Goal: Task Accomplishment & Management: Manage account settings

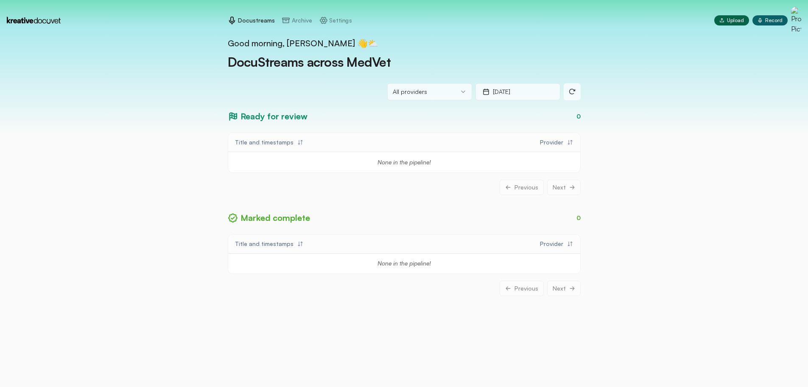
click at [335, 21] on p "Settings" at bounding box center [340, 20] width 22 height 8
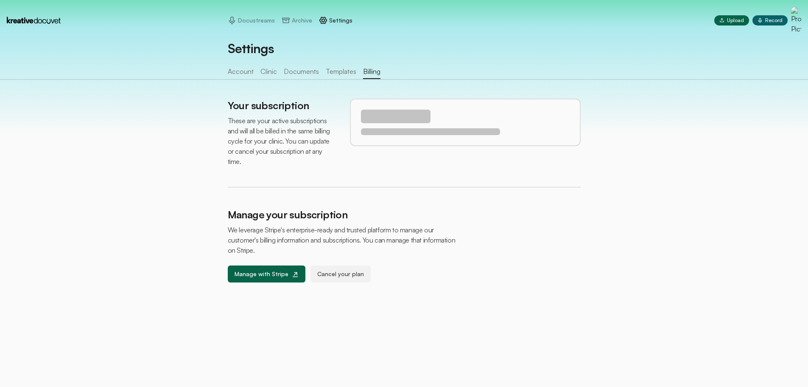
click at [363, 72] on button "Billing" at bounding box center [371, 72] width 17 height 13
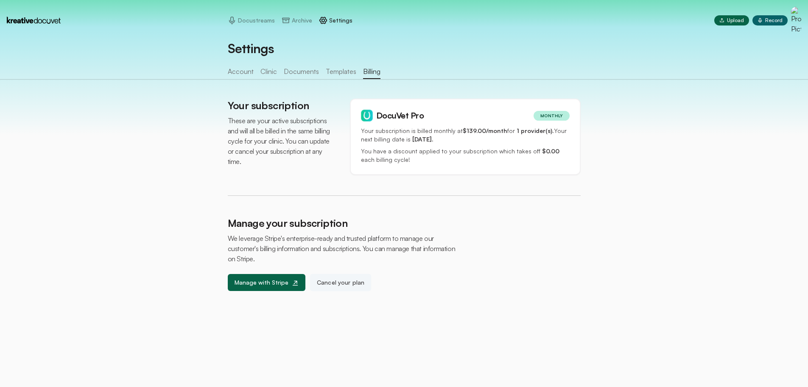
click at [336, 281] on button "Cancel your plan" at bounding box center [341, 282] width 62 height 17
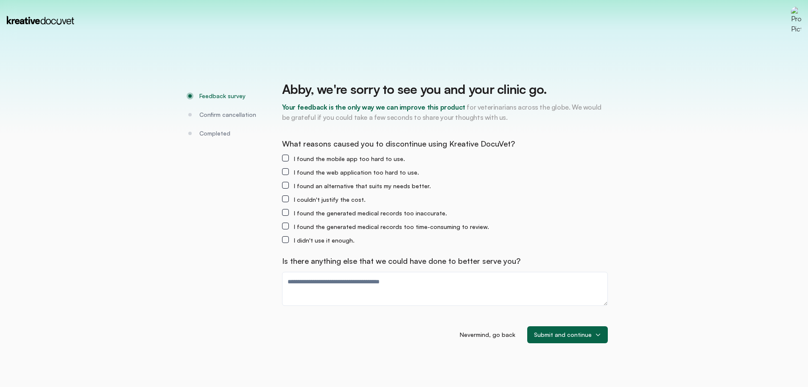
click at [369, 0] on html "Feedback survey Confirm cancellation Completed Abby , we're sorry to see you an…" at bounding box center [404, 0] width 808 height 0
click at [320, 0] on html "Feedback survey Confirm cancellation Completed Abby , we're sorry to see you an…" at bounding box center [404, 0] width 808 height 0
click at [303, 0] on html "Feedback survey Confirm cancellation Completed Abby , we're sorry to see you an…" at bounding box center [404, 0] width 808 height 0
click at [286, 0] on html "Feedback survey Confirm cancellation Completed Abby , we're sorry to see you an…" at bounding box center [404, 0] width 808 height 0
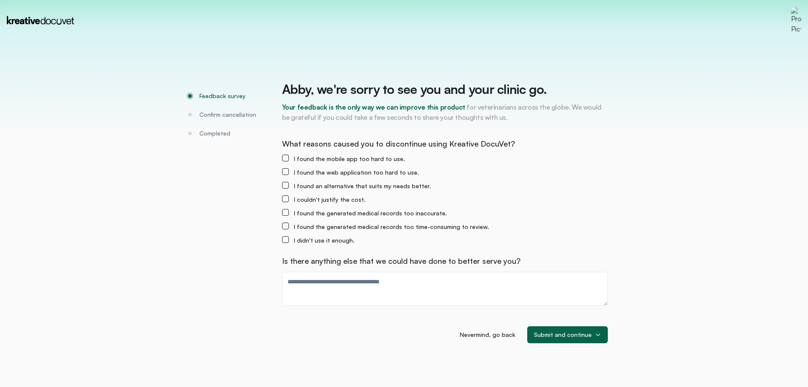
click at [286, 0] on html "Feedback survey Confirm cancellation Completed Abby , we're sorry to see you an…" at bounding box center [404, 0] width 808 height 0
click at [284, 0] on html "Feedback survey Confirm cancellation Completed Abby , we're sorry to see you an…" at bounding box center [404, 0] width 808 height 0
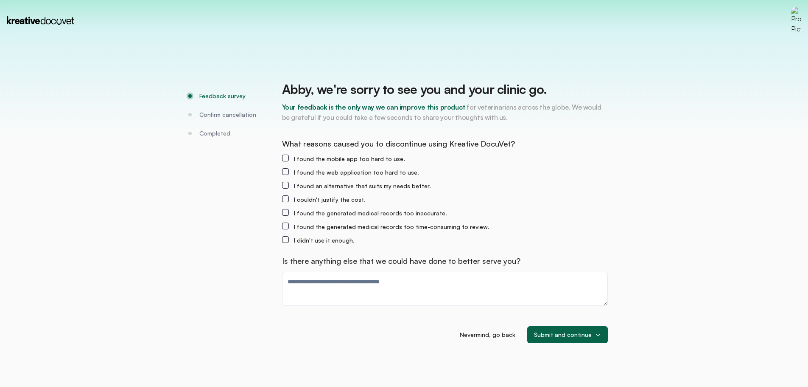
click at [334, 0] on html "Feedback survey Confirm cancellation Completed Abby , we're sorry to see you an…" at bounding box center [404, 0] width 808 height 0
click at [321, 0] on html "Feedback survey Confirm cancellation Completed Abby , we're sorry to see you an…" at bounding box center [404, 0] width 808 height 0
click at [572, 0] on html "Feedback survey Confirm cancellation Completed Abby , we're sorry to see you an…" at bounding box center [404, 0] width 808 height 0
click at [285, 0] on html "Feedback survey Confirm cancellation Completed Abby , we're sorry to see you an…" at bounding box center [404, 0] width 808 height 0
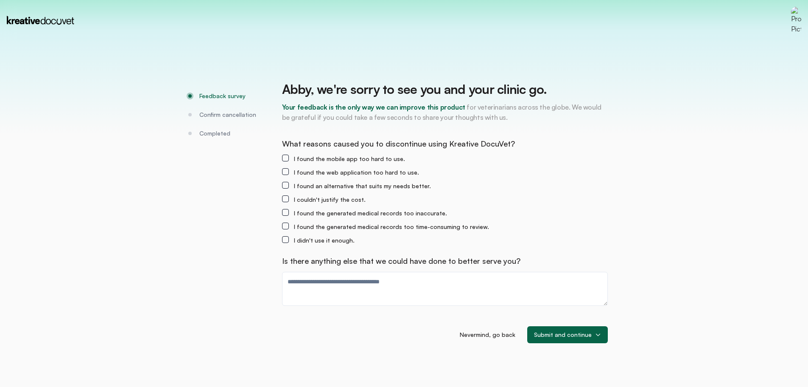
click at [285, 0] on html "Feedback survey Confirm cancellation Completed Abby , we're sorry to see you an…" at bounding box center [404, 0] width 808 height 0
click at [570, 0] on html "Feedback survey Confirm cancellation Completed Abby , we're sorry to see you an…" at bounding box center [404, 0] width 808 height 0
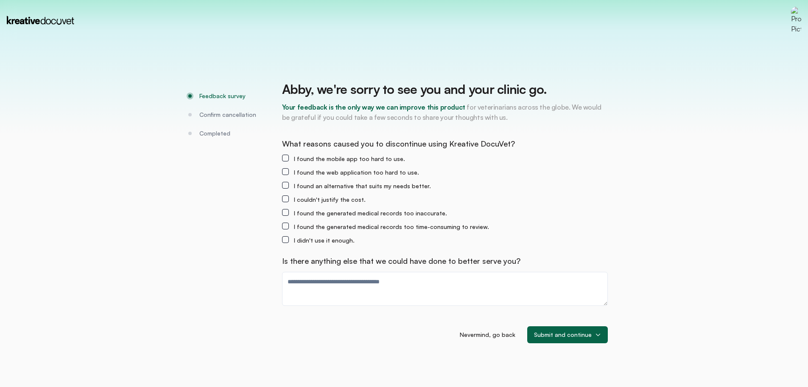
click at [801, 0] on html "Feedback survey Confirm cancellation Completed Abby , we're sorry to see you an…" at bounding box center [404, 0] width 808 height 0
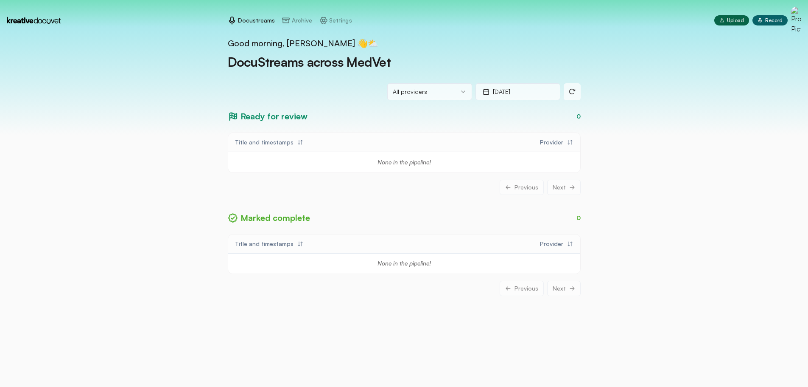
click at [341, 21] on p "Settings" at bounding box center [340, 20] width 22 height 8
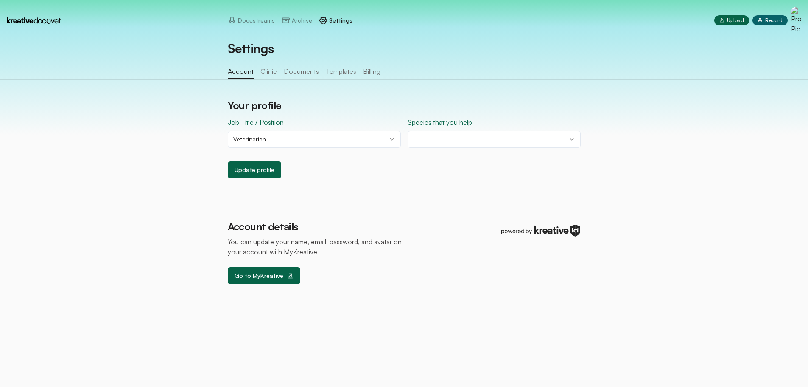
click at [365, 74] on button "Billing" at bounding box center [371, 72] width 17 height 13
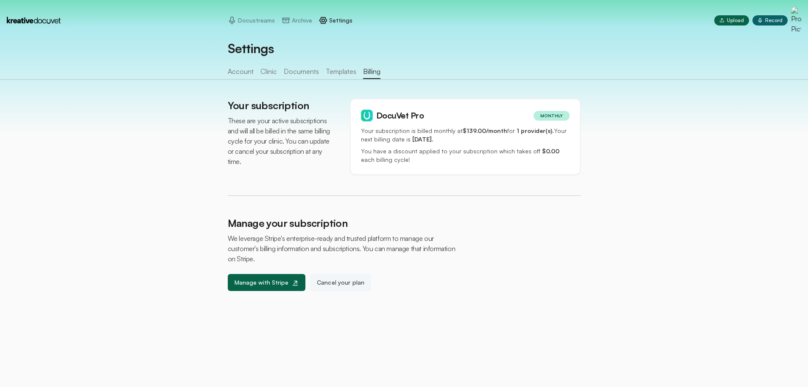
click at [341, 283] on button "Cancel your plan" at bounding box center [341, 282] width 62 height 17
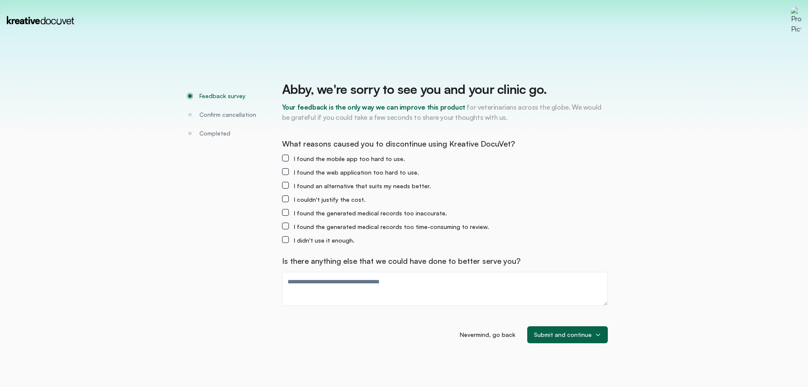
click at [569, 0] on html "Feedback survey Confirm cancellation Completed Abby , we're sorry to see you an…" at bounding box center [404, 0] width 808 height 0
click at [288, 0] on html "Feedback survey Confirm cancellation Completed Abby , we're sorry to see you an…" at bounding box center [404, 0] width 808 height 0
click at [220, 0] on html "Feedback survey Confirm cancellation Completed Abby , we're sorry to see you an…" at bounding box center [404, 0] width 808 height 0
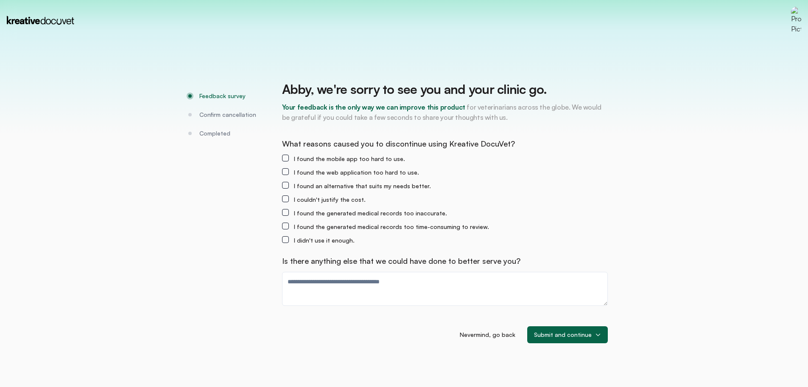
click at [323, 0] on html "Feedback survey Confirm cancellation Completed Abby , we're sorry to see you an…" at bounding box center [404, 0] width 808 height 0
click at [324, 0] on html "Feedback survey Confirm cancellation Completed Abby , we're sorry to see you an…" at bounding box center [404, 0] width 808 height 0
click at [584, 0] on html "Feedback survey Confirm cancellation Completed Abby , we're sorry to see you an…" at bounding box center [404, 0] width 808 height 0
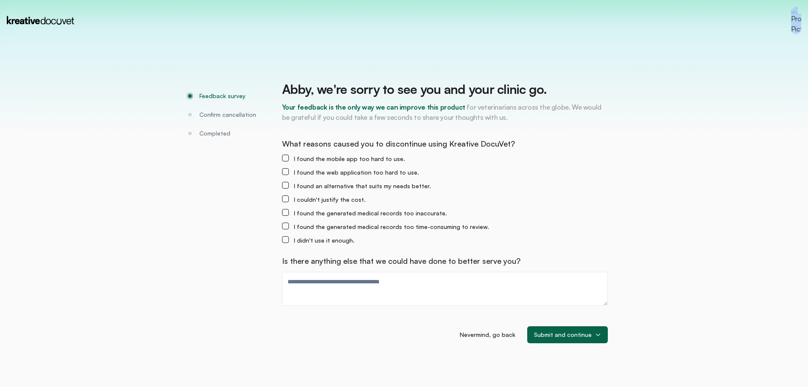
click at [584, 0] on html "Feedback survey Confirm cancellation Completed Abby , we're sorry to see you an…" at bounding box center [404, 0] width 808 height 0
click at [325, 0] on html "Feedback survey Confirm cancellation Completed Abby , we're sorry to see you an…" at bounding box center [404, 0] width 808 height 0
click at [388, 0] on html "Feedback survey Confirm cancellation Completed Abby , we're sorry to see you an…" at bounding box center [404, 0] width 808 height 0
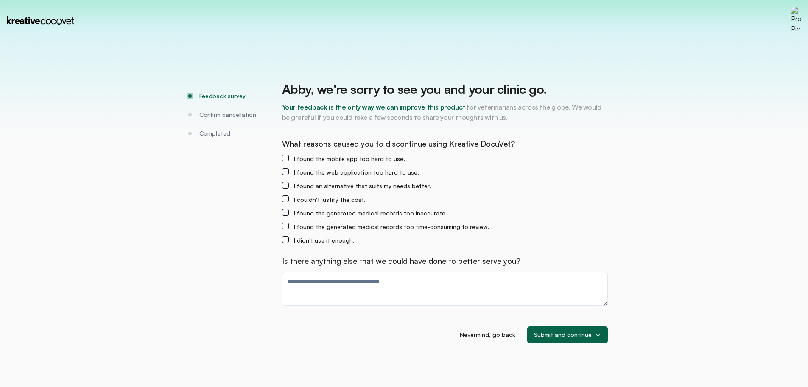
click at [797, 0] on html "Feedback survey Confirm cancellation Completed Abby , we're sorry to see you an…" at bounding box center [404, 0] width 808 height 0
click at [796, 0] on html "Feedback survey Confirm cancellation Completed Abby , we're sorry to see you an…" at bounding box center [404, 0] width 808 height 0
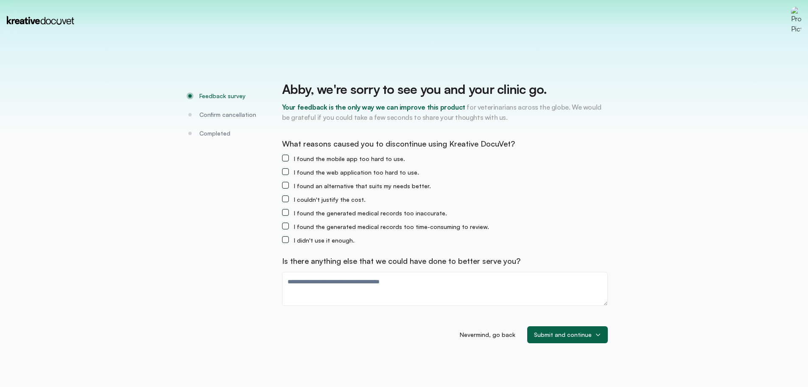
click at [386, 0] on html "Feedback survey Confirm cancellation Completed Abby , we're sorry to see you an…" at bounding box center [404, 0] width 808 height 0
drag, startPoint x: 383, startPoint y: 280, endPoint x: 415, endPoint y: 36, distance: 246.1
click at [382, 0] on html "Feedback survey Confirm cancellation Completed Abby , we're sorry to see you an…" at bounding box center [404, 0] width 808 height 0
click at [286, 0] on html "Feedback survey Confirm cancellation Completed Abby , we're sorry to see you an…" at bounding box center [404, 0] width 808 height 0
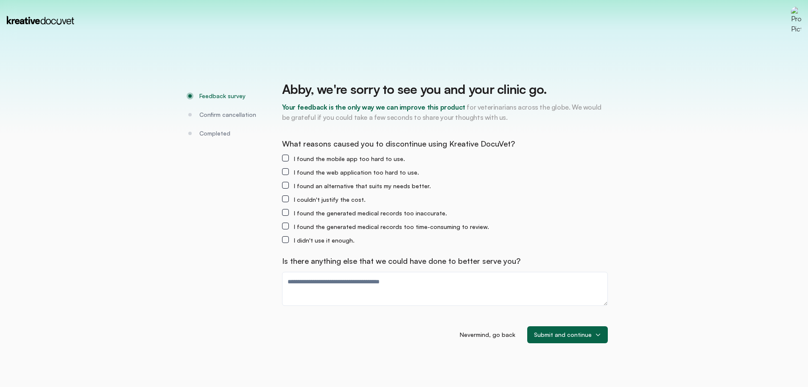
click at [285, 0] on html "Feedback survey Confirm cancellation Completed Abby , we're sorry to see you an…" at bounding box center [404, 0] width 808 height 0
click at [286, 0] on html "Feedback survey Confirm cancellation Completed Abby , we're sorry to see you an…" at bounding box center [404, 0] width 808 height 0
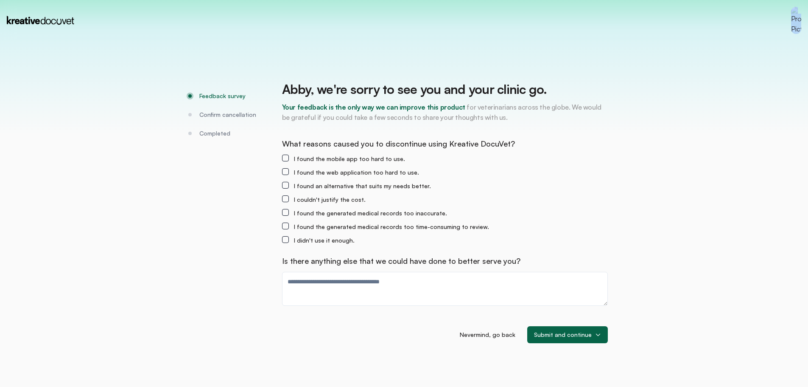
click at [286, 0] on html "Feedback survey Confirm cancellation Completed Abby , we're sorry to see you an…" at bounding box center [404, 0] width 808 height 0
drag, startPoint x: 303, startPoint y: 282, endPoint x: 306, endPoint y: 288, distance: 7.1
click at [303, 0] on html "Feedback survey Confirm cancellation Completed Abby , we're sorry to see you an…" at bounding box center [404, 0] width 808 height 0
click at [306, 0] on html "Feedback survey Confirm cancellation Completed Abby , we're sorry to see you an…" at bounding box center [404, 0] width 808 height 0
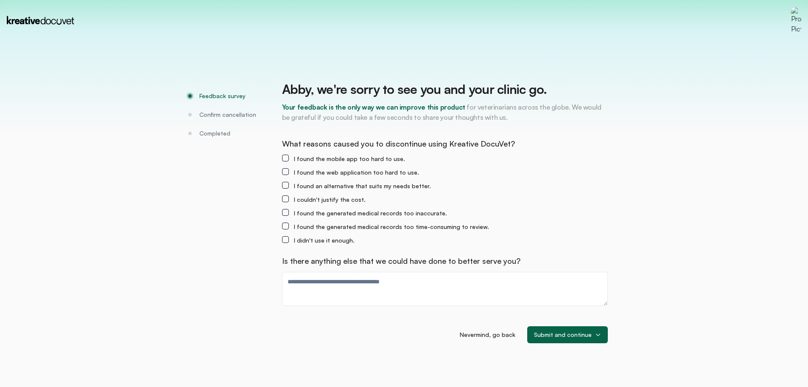
drag, startPoint x: 317, startPoint y: 291, endPoint x: 475, endPoint y: 308, distance: 159.2
click at [475, 0] on html "Feedback survey Confirm cancellation Completed Abby , we're sorry to see you an…" at bounding box center [404, 0] width 808 height 0
click at [611, 0] on html "Feedback survey Confirm cancellation Completed Abby , we're sorry to see you an…" at bounding box center [404, 0] width 808 height 0
drag, startPoint x: 545, startPoint y: 340, endPoint x: 487, endPoint y: 338, distance: 58.2
click at [522, 0] on html "Feedback survey Confirm cancellation Completed Abby , we're sorry to see you an…" at bounding box center [404, 0] width 808 height 0
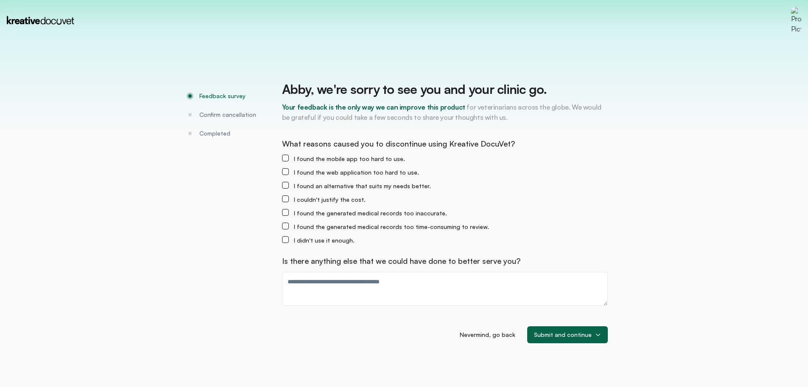
drag, startPoint x: 487, startPoint y: 338, endPoint x: 501, endPoint y: 336, distance: 14.5
click at [494, 0] on html "Feedback survey Confirm cancellation Completed Abby , we're sorry to see you an…" at bounding box center [404, 0] width 808 height 0
click at [491, 0] on html "Feedback survey Confirm cancellation Completed Abby , we're sorry to see you an…" at bounding box center [404, 0] width 808 height 0
click at [492, 0] on html "Feedback survey Confirm cancellation Completed Abby , we're sorry to see you an…" at bounding box center [404, 0] width 808 height 0
drag, startPoint x: 492, startPoint y: 334, endPoint x: 114, endPoint y: 130, distance: 429.6
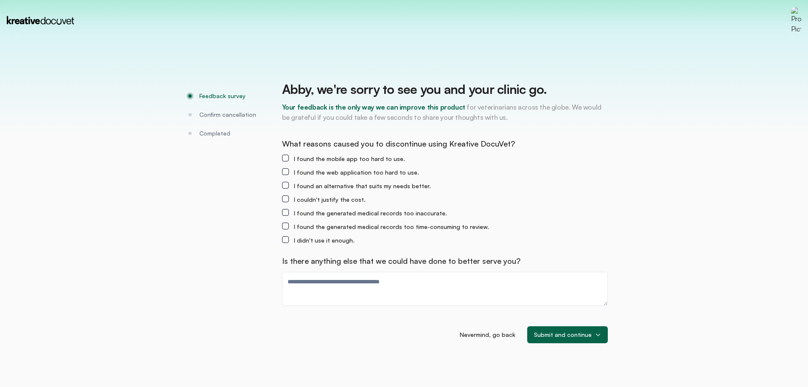
click at [463, 0] on html "Feedback survey Confirm cancellation Completed Abby , we're sorry to see you an…" at bounding box center [404, 0] width 808 height 0
click at [235, 0] on html "Feedback survey Confirm cancellation Completed Abby , we're sorry to see you an…" at bounding box center [404, 0] width 808 height 0
drag, startPoint x: 196, startPoint y: 98, endPoint x: 201, endPoint y: 94, distance: 6.7
click at [200, 0] on html "Feedback survey Confirm cancellation Completed Abby , we're sorry to see you an…" at bounding box center [404, 0] width 808 height 0
drag, startPoint x: 206, startPoint y: 96, endPoint x: 215, endPoint y: 115, distance: 20.1
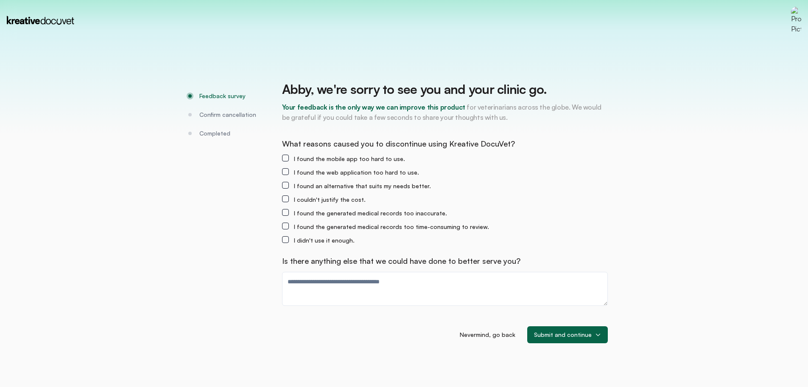
click at [211, 0] on html "Feedback survey Confirm cancellation Completed Abby , we're sorry to see you an…" at bounding box center [404, 0] width 808 height 0
drag, startPoint x: 215, startPoint y: 115, endPoint x: 212, endPoint y: 133, distance: 18.8
click at [213, 0] on html "Feedback survey Confirm cancellation Completed Abby , we're sorry to see you an…" at bounding box center [404, 0] width 808 height 0
drag, startPoint x: 212, startPoint y: 133, endPoint x: 214, endPoint y: 112, distance: 21.7
click at [209, 0] on html "Feedback survey Confirm cancellation Completed Abby , we're sorry to see you an…" at bounding box center [404, 0] width 808 height 0
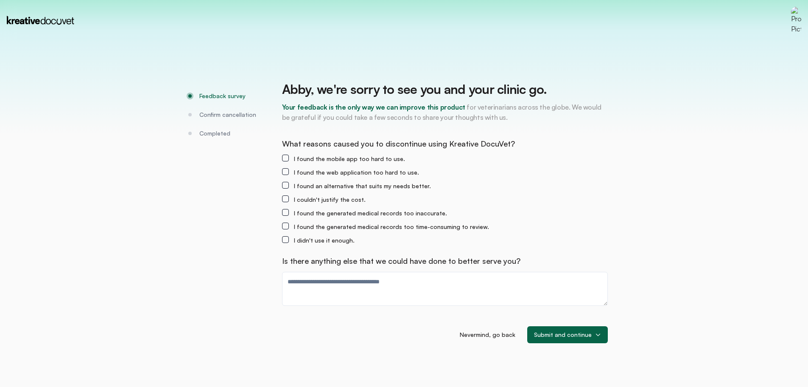
drag, startPoint x: 215, startPoint y: 112, endPoint x: 212, endPoint y: 118, distance: 6.6
click at [213, 0] on html "Feedback survey Confirm cancellation Completed Abby , we're sorry to see you an…" at bounding box center [404, 0] width 808 height 0
drag, startPoint x: 215, startPoint y: 121, endPoint x: 215, endPoint y: 133, distance: 11.9
click at [215, 0] on html "Feedback survey Confirm cancellation Completed Abby , we're sorry to see you an…" at bounding box center [404, 0] width 808 height 0
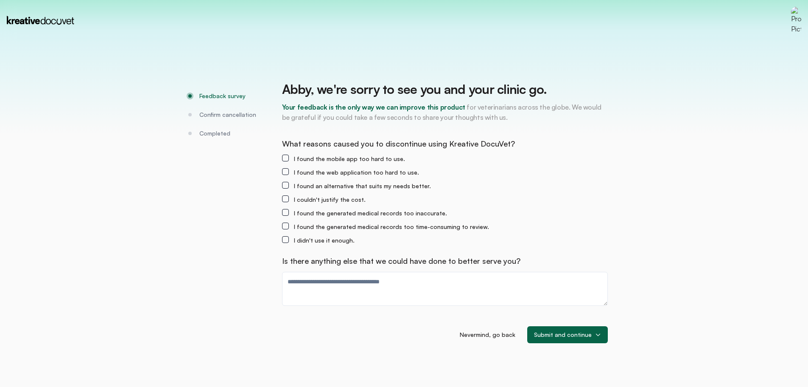
click at [213, 0] on html "Feedback survey Confirm cancellation Completed Abby , we're sorry to see you an…" at bounding box center [404, 0] width 808 height 0
click at [216, 0] on html "Feedback survey Confirm cancellation Completed Abby , we're sorry to see you an…" at bounding box center [404, 0] width 808 height 0
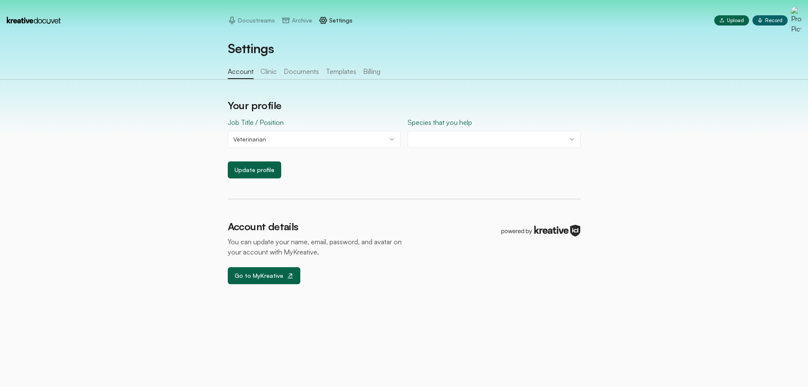
click at [363, 70] on button "Billing" at bounding box center [371, 72] width 17 height 13
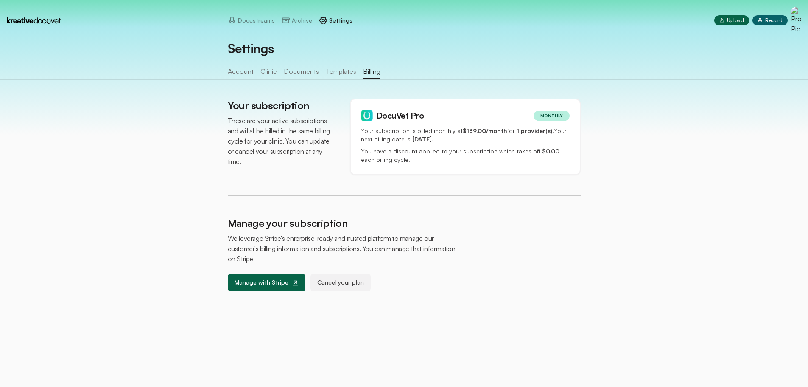
click at [558, 116] on span "MONTHLY" at bounding box center [552, 116] width 36 height 10
click at [322, 284] on button "Cancel your plan" at bounding box center [341, 282] width 62 height 17
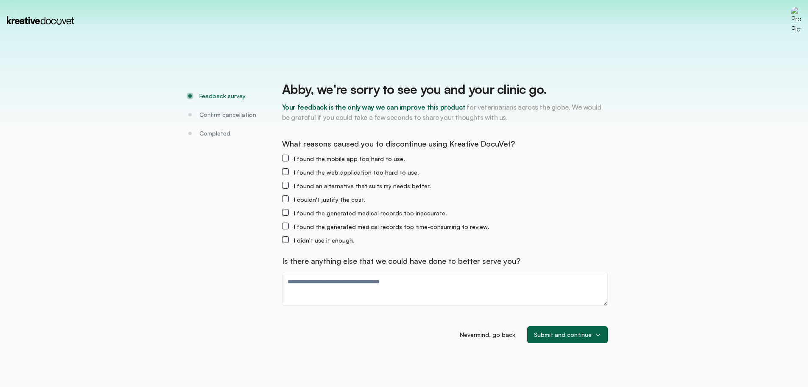
click at [585, 0] on html "Feedback survey Confirm cancellation Completed Abby , we're sorry to see you an…" at bounding box center [404, 0] width 808 height 0
